Goal: Information Seeking & Learning: Learn about a topic

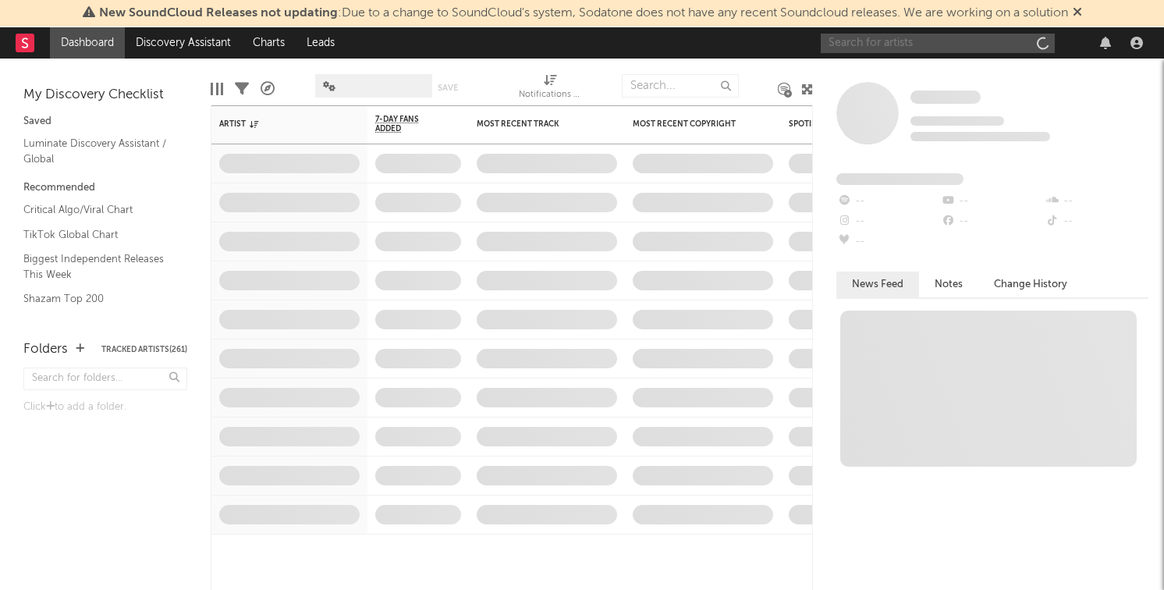
click at [850, 36] on input "text" at bounding box center [938, 44] width 234 height 20
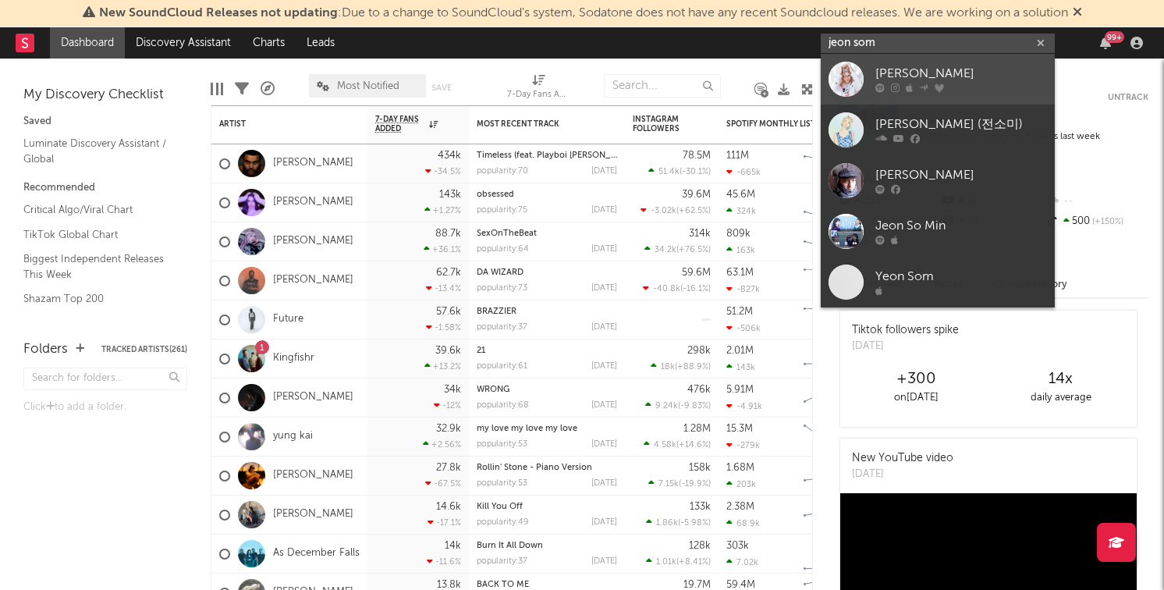
type input "jeon som"
click at [897, 80] on div "[PERSON_NAME]" at bounding box center [962, 74] width 172 height 19
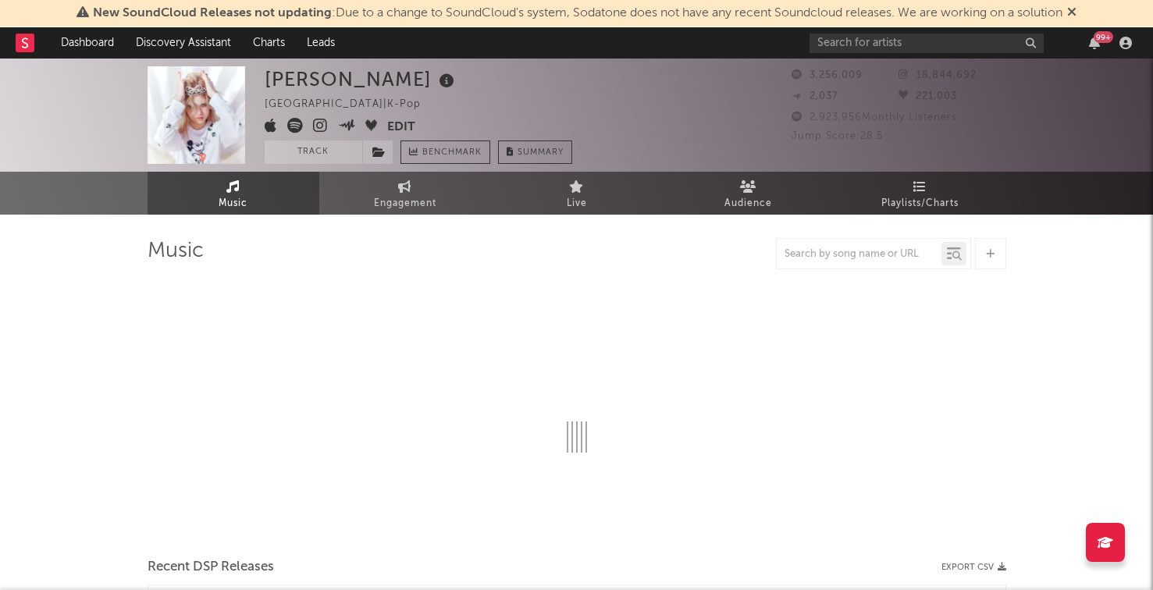
select select "6m"
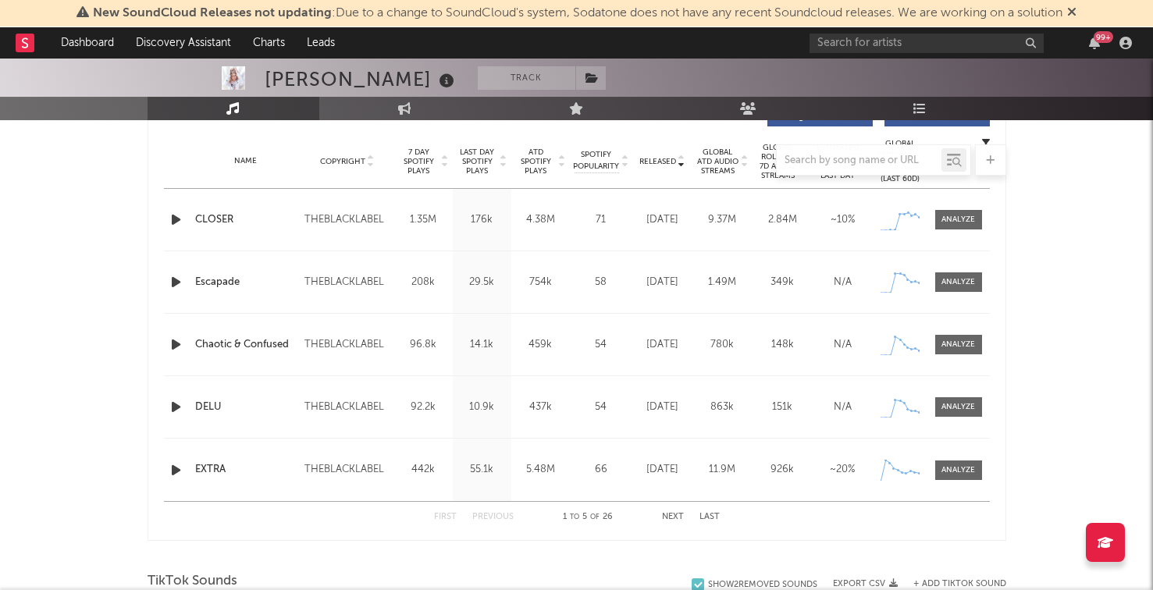
scroll to position [620, 0]
click at [669, 513] on button "Next" at bounding box center [673, 515] width 22 height 9
